Goal: Complete application form

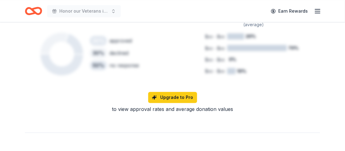
scroll to position [615, 0]
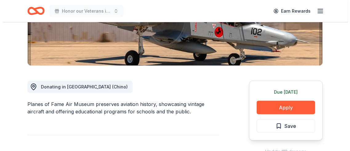
scroll to position [125, 0]
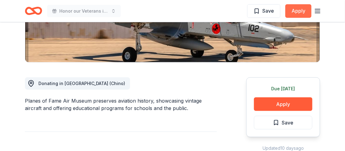
click at [293, 10] on button "Apply" at bounding box center [298, 11] width 26 height 14
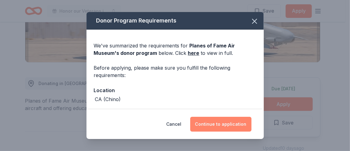
click at [247, 118] on button "Continue to application" at bounding box center [220, 124] width 61 height 15
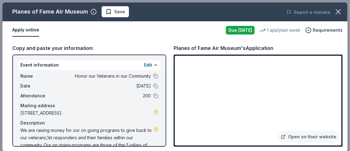
scroll to position [3, 0]
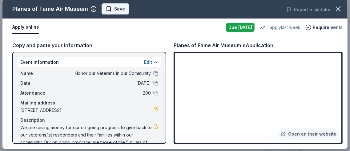
click at [125, 12] on span "Save" at bounding box center [115, 8] width 19 height 7
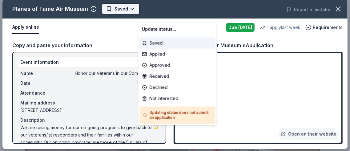
scroll to position [0, 0]
click at [149, 11] on html "Honor our Veterans in our Community Saved Apply Due tomorrow Share Planes of Fa…" at bounding box center [175, 75] width 350 height 151
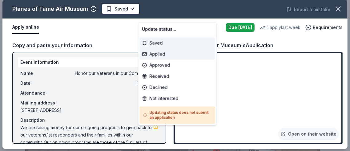
click at [156, 60] on div "Applied" at bounding box center [178, 54] width 76 height 11
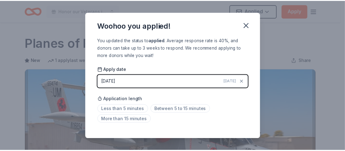
scroll to position [62, 0]
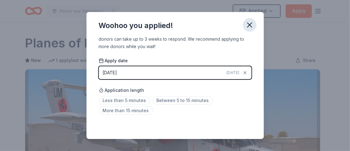
click at [254, 29] on icon "button" at bounding box center [249, 25] width 9 height 9
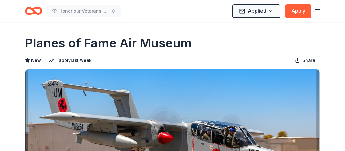
click at [314, 12] on icon "button" at bounding box center [317, 10] width 7 height 7
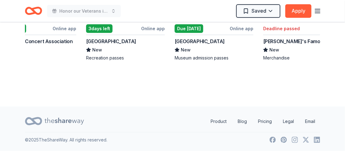
scroll to position [0, 204]
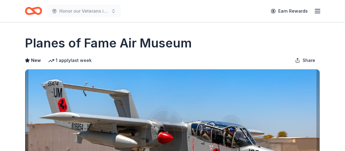
click at [315, 11] on line "button" at bounding box center [317, 11] width 5 height 0
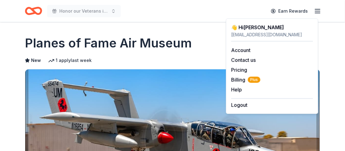
click at [315, 11] on line "button" at bounding box center [317, 11] width 5 height 0
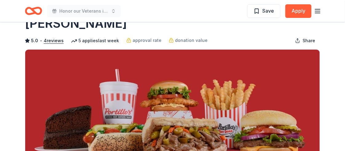
scroll to position [2, 0]
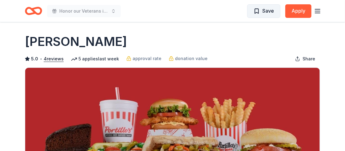
click at [262, 11] on span "Save" at bounding box center [268, 11] width 12 height 8
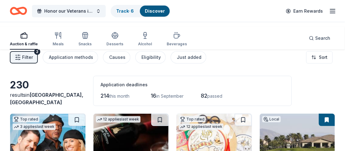
click at [110, 99] on span "214" at bounding box center [105, 95] width 9 height 6
click at [114, 98] on span "this month" at bounding box center [120, 95] width 20 height 5
click at [165, 14] on link "Discover" at bounding box center [155, 10] width 20 height 5
